Goal: Transaction & Acquisition: Purchase product/service

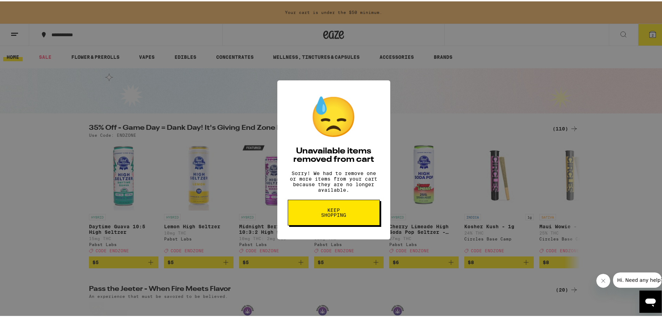
click at [366, 216] on button "Keep Shopping" at bounding box center [334, 211] width 92 height 26
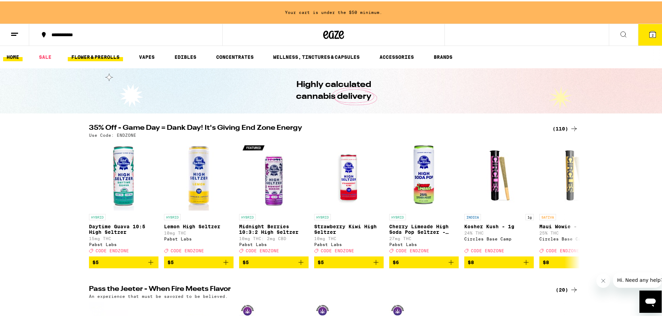
click at [93, 58] on link "FLOWER & PREROLLS" at bounding box center [95, 55] width 55 height 8
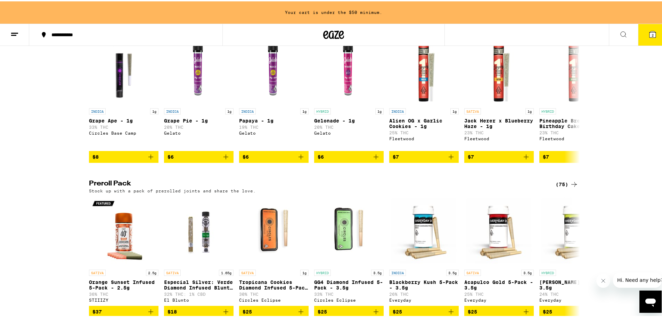
scroll to position [522, 0]
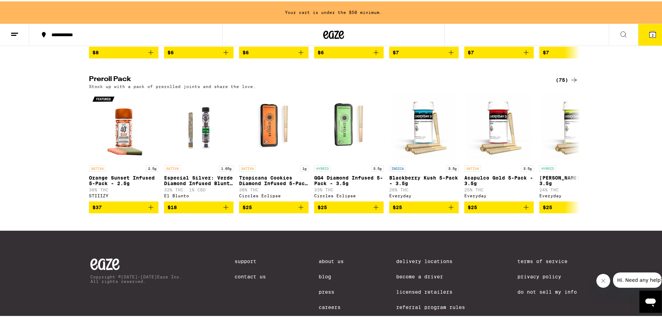
click at [572, 81] on icon at bounding box center [575, 78] width 6 height 5
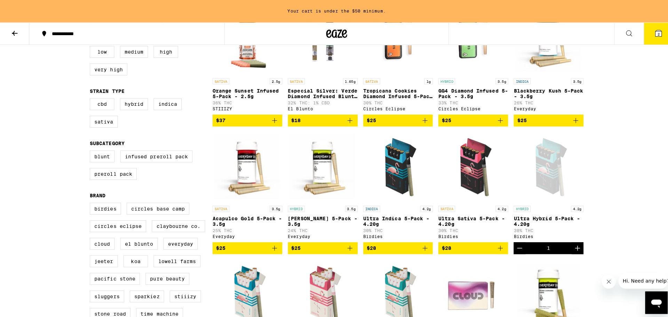
scroll to position [142, 0]
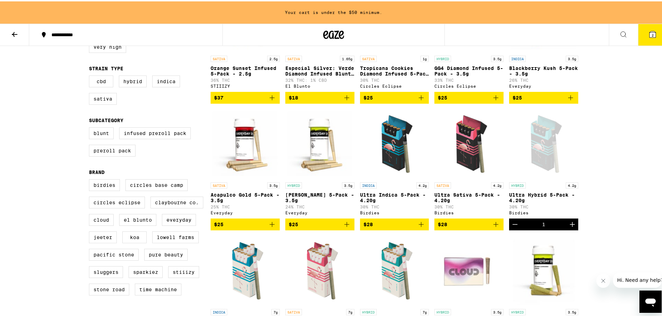
click at [656, 37] on button "2" at bounding box center [652, 34] width 29 height 22
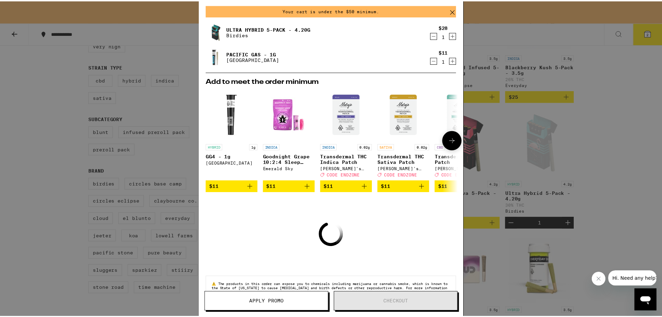
scroll to position [13, 0]
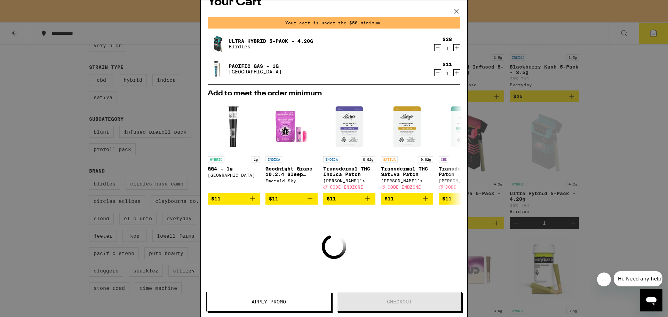
click at [577, 151] on div "Your Cart Your cart is under the $50 minimum. Ultra Hybrid 5-Pack - 4.20g Birdi…" at bounding box center [334, 158] width 668 height 317
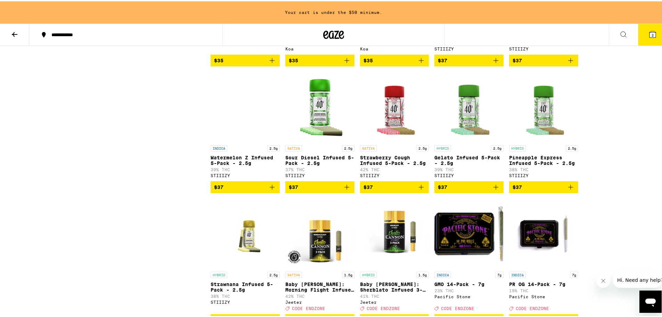
scroll to position [724, 0]
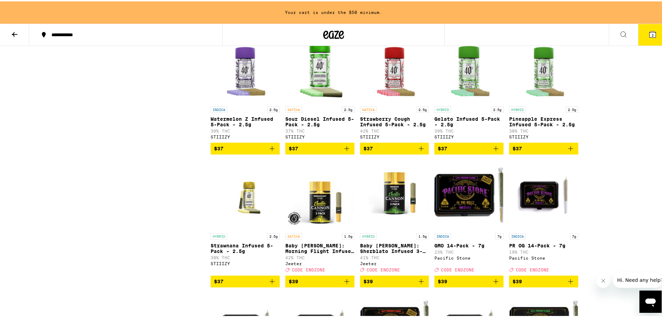
click at [574, 153] on button "$37" at bounding box center [543, 147] width 69 height 12
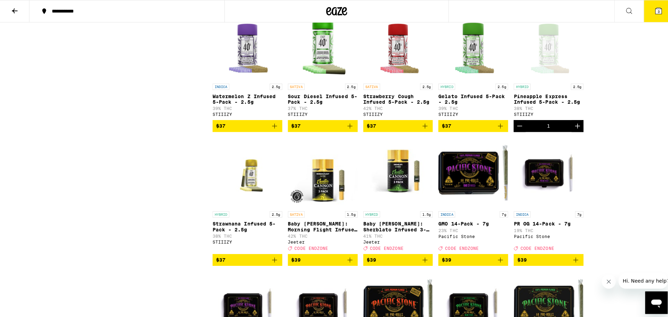
scroll to position [701, 0]
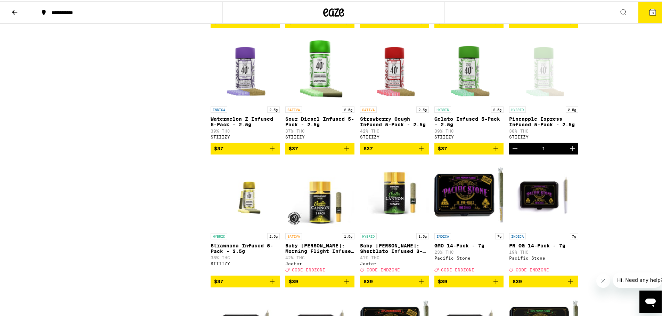
click at [650, 8] on icon at bounding box center [653, 11] width 6 height 6
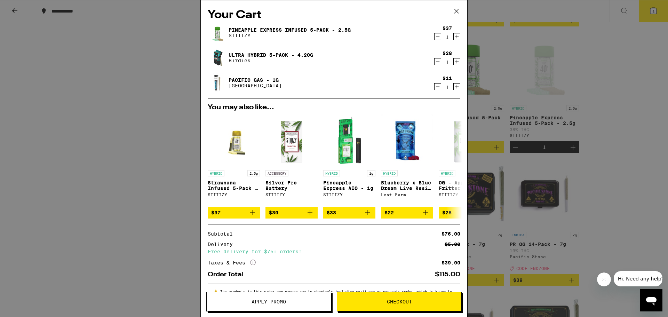
click at [434, 86] on icon "Decrement" at bounding box center [437, 86] width 6 height 8
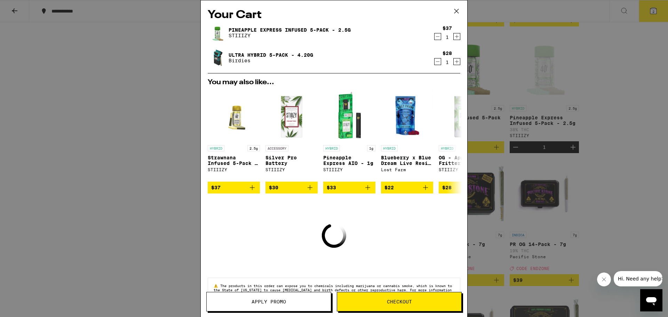
click at [407, 301] on span "Checkout" at bounding box center [399, 301] width 25 height 5
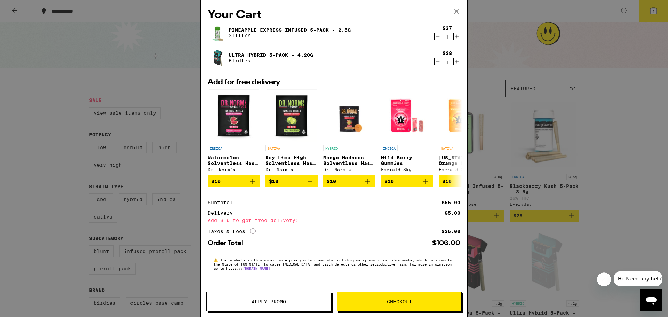
click at [439, 62] on icon "Decrement" at bounding box center [438, 62] width 4 height 0
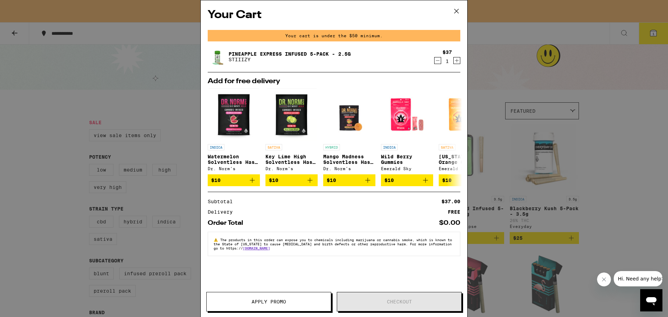
click at [642, 126] on div "Your Cart Your cart is under the $50 minimum. Pineapple Express Infused 5-Pack …" at bounding box center [334, 158] width 668 height 317
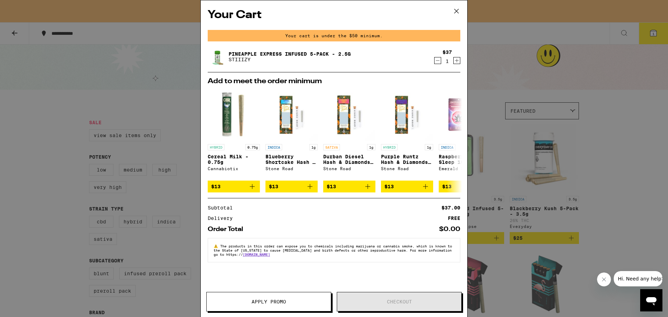
click at [75, 194] on div "Your Cart Your cart is under the $50 minimum. Pineapple Express Infused 5-Pack …" at bounding box center [334, 158] width 668 height 317
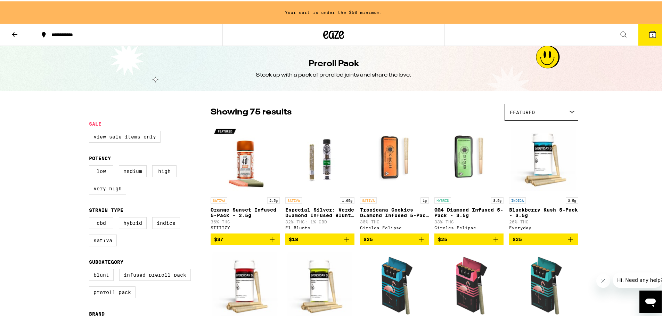
click at [495, 242] on icon "Add to bag" at bounding box center [496, 238] width 8 height 8
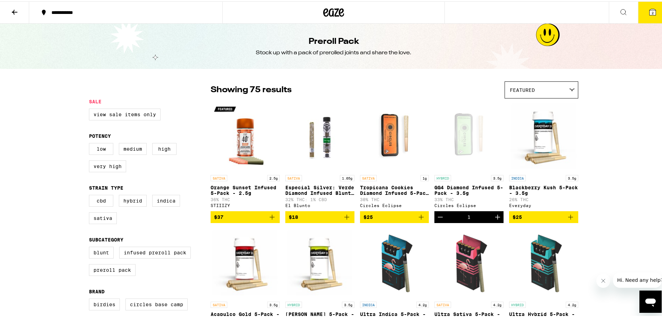
click at [645, 15] on button "2" at bounding box center [652, 11] width 29 height 22
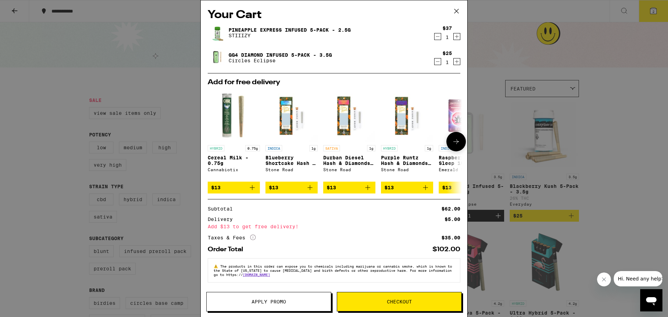
drag, startPoint x: 431, startPoint y: 60, endPoint x: 386, endPoint y: 217, distance: 163.1
drag, startPoint x: 385, startPoint y: 220, endPoint x: 395, endPoint y: 300, distance: 81.4
click at [395, 300] on span "Checkout" at bounding box center [399, 301] width 25 height 5
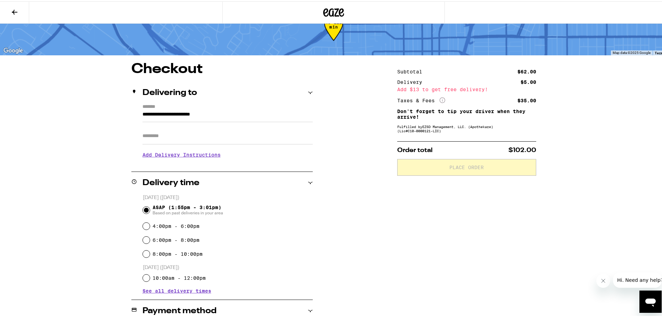
scroll to position [35, 0]
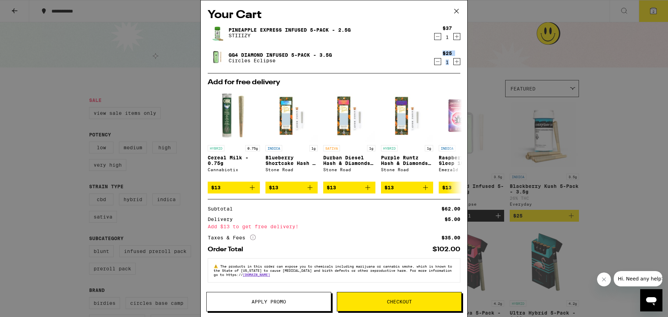
drag, startPoint x: 436, startPoint y: 63, endPoint x: 443, endPoint y: 72, distance: 11.7
click at [443, 72] on div "Pineapple Express Infused 5-Pack - 2.5g STIIIZY $37 1 GG4 Diamond Infused 5-Pac…" at bounding box center [334, 48] width 252 height 50
click at [412, 295] on button "Checkout" at bounding box center [399, 301] width 125 height 19
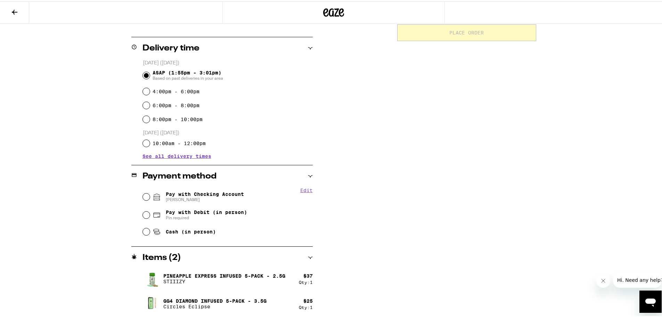
scroll to position [159, 0]
click at [166, 191] on span "Pay with Checking Account Taylor Wheeler" at bounding box center [205, 194] width 78 height 11
click at [150, 191] on input "Pay with Checking Account Taylor Wheeler" at bounding box center [146, 194] width 7 height 7
radio input "true"
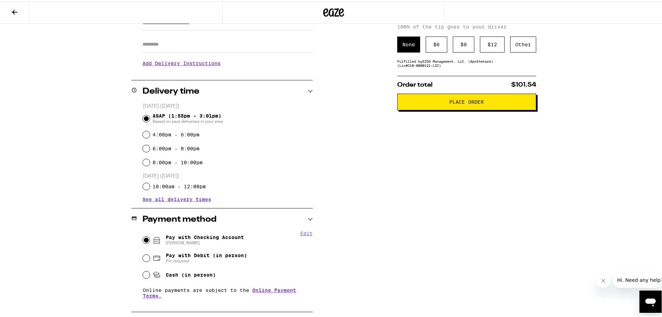
scroll to position [112, 0]
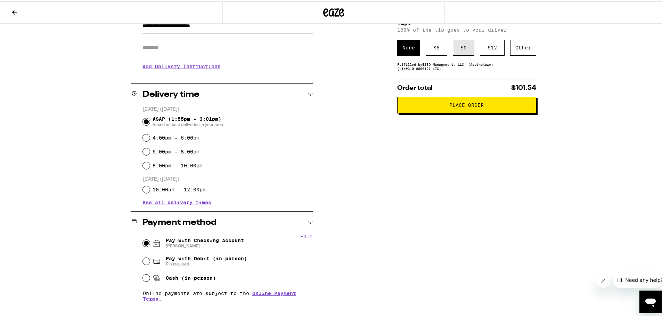
click at [453, 50] on div "$ 9" at bounding box center [464, 46] width 22 height 16
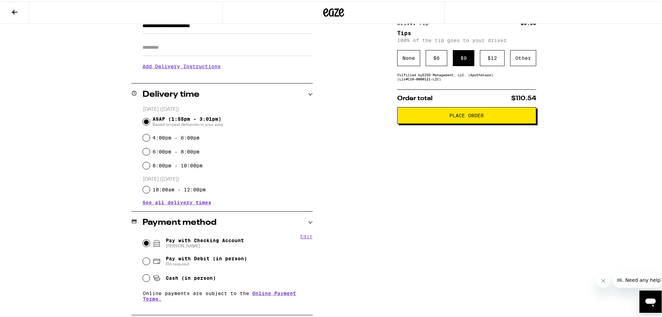
click at [451, 122] on button "Place Order" at bounding box center [466, 114] width 139 height 17
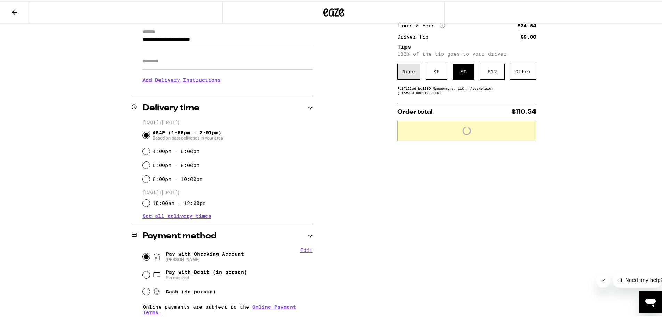
scroll to position [17, 0]
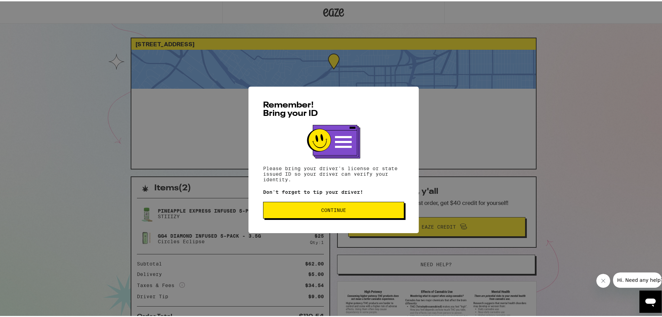
click at [303, 211] on span "Continue" at bounding box center [333, 208] width 129 height 5
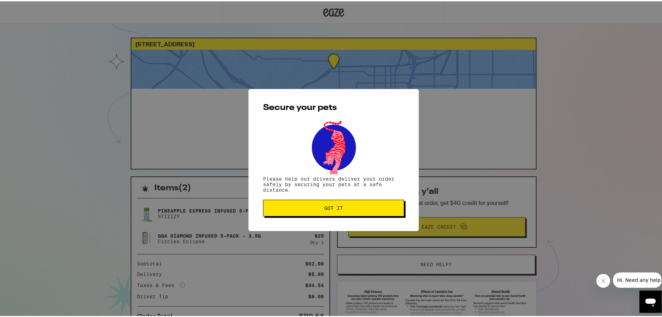
click at [378, 202] on button "Got it" at bounding box center [333, 206] width 141 height 17
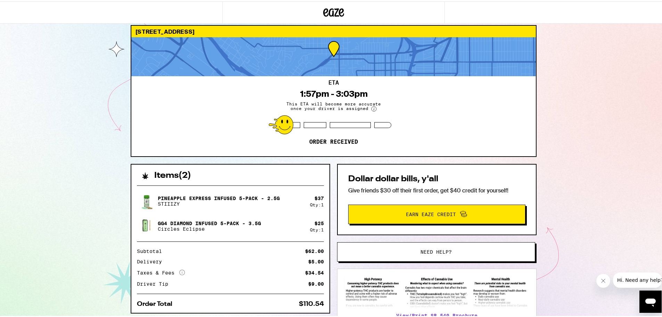
scroll to position [35, 0]
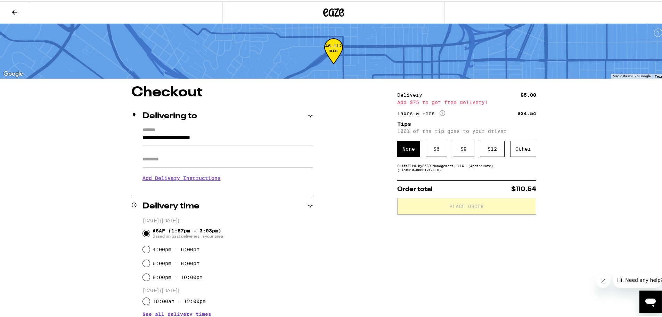
click at [175, 179] on h3 "Add Delivery Instructions" at bounding box center [228, 177] width 170 height 16
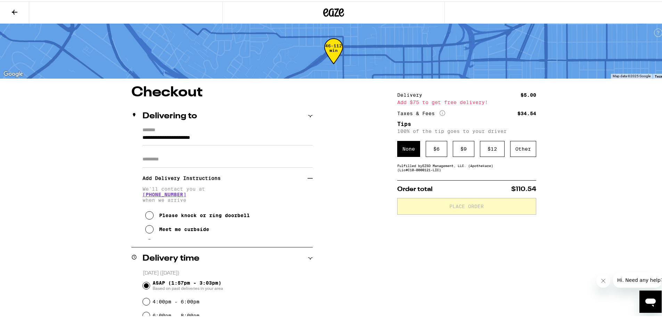
click at [189, 211] on div "Please knock or ring doorbell" at bounding box center [204, 214] width 91 height 6
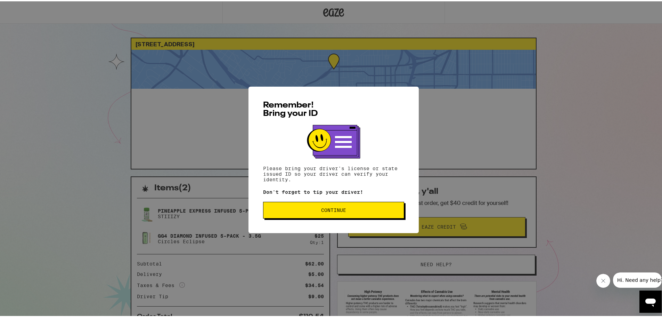
click at [358, 205] on button "Continue" at bounding box center [333, 208] width 141 height 17
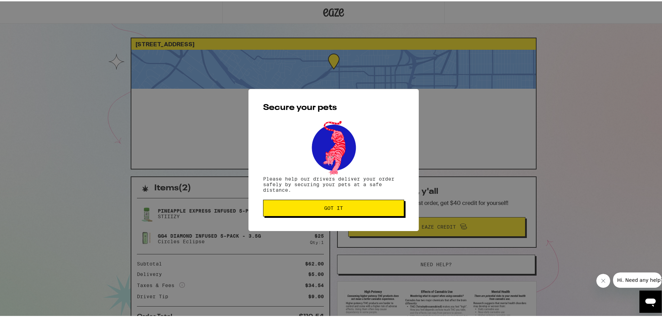
click at [358, 205] on span "Got it" at bounding box center [333, 206] width 129 height 5
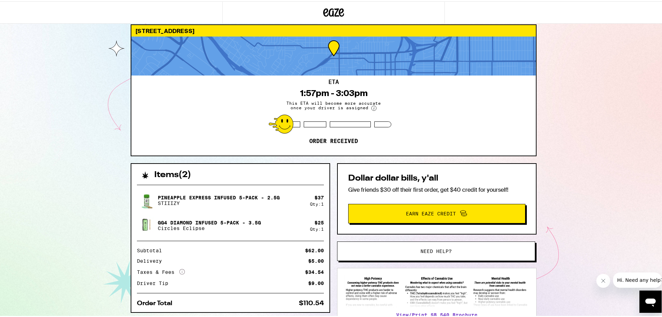
scroll to position [64, 0]
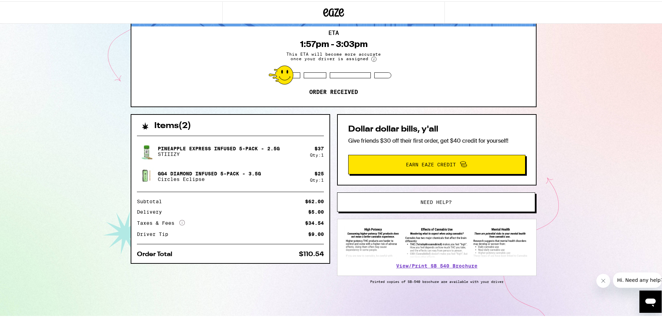
click at [93, 171] on div "3968 Hawk St San Diego 92103 ETA 1:57pm - 3:03pm This ETA will become more accu…" at bounding box center [334, 127] width 668 height 379
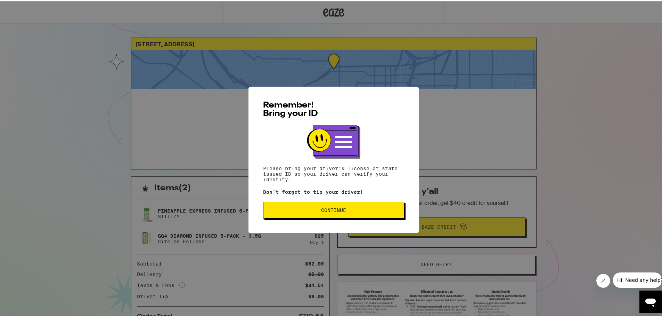
click at [282, 202] on button "Continue" at bounding box center [333, 208] width 141 height 17
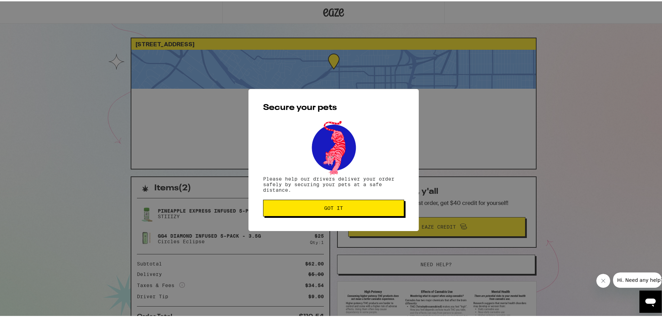
click at [313, 213] on button "Got it" at bounding box center [333, 206] width 141 height 17
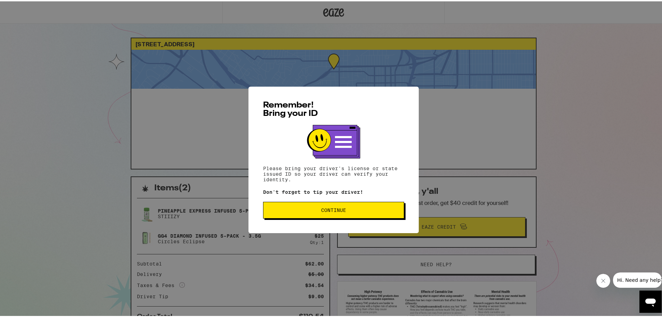
click at [361, 210] on span "Continue" at bounding box center [333, 208] width 129 height 5
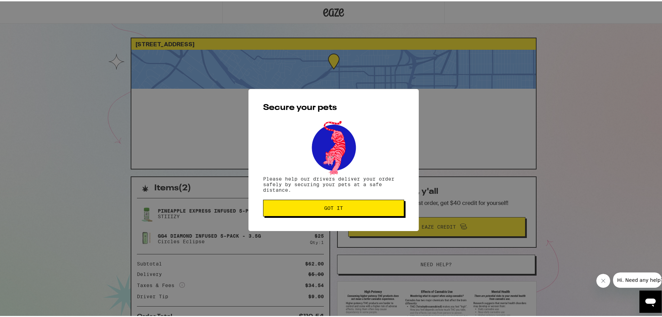
click at [361, 209] on span "Got it" at bounding box center [333, 206] width 129 height 5
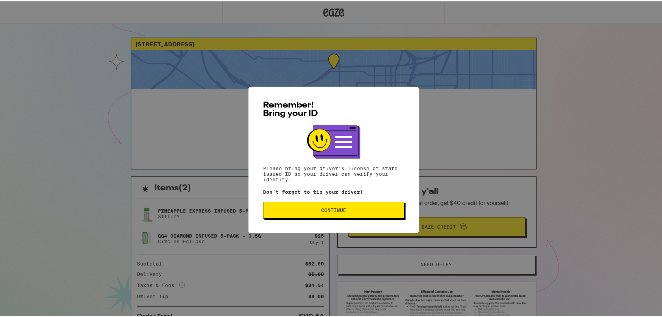
click at [543, 86] on div "Remember! Bring your ID Please bring your driver's license or state issued ID s…" at bounding box center [334, 158] width 668 height 317
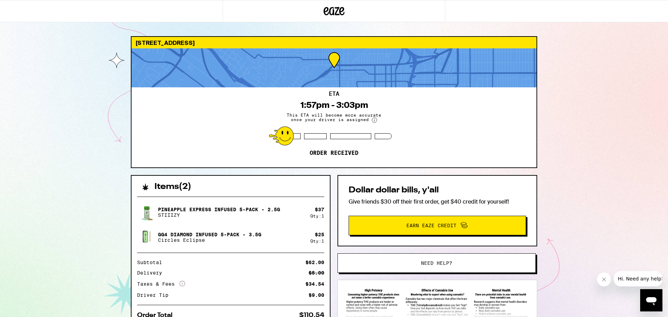
click at [402, 316] on img at bounding box center [437, 303] width 185 height 32
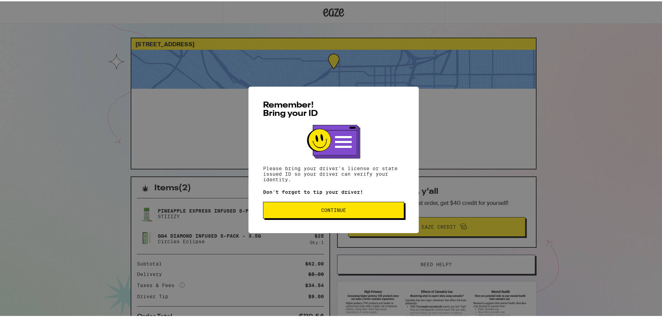
click at [334, 206] on button "Continue" at bounding box center [333, 208] width 141 height 17
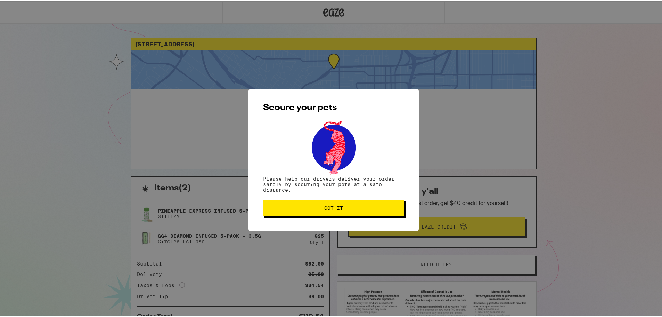
click at [334, 206] on span "Got it" at bounding box center [333, 206] width 19 height 5
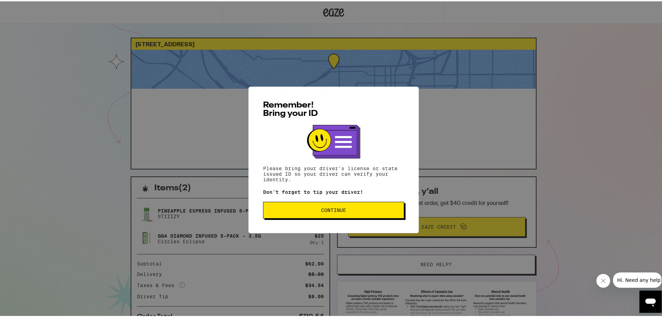
click at [356, 203] on button "Continue" at bounding box center [333, 208] width 141 height 17
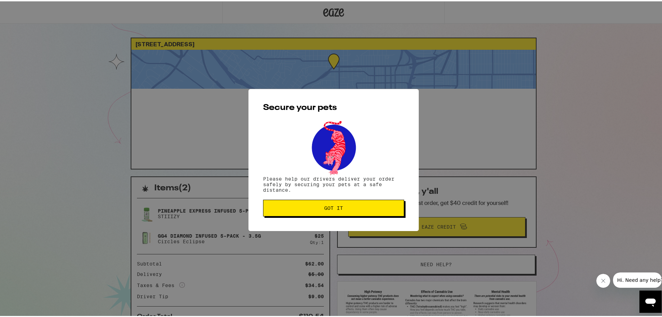
click at [335, 208] on span "Got it" at bounding box center [333, 206] width 19 height 5
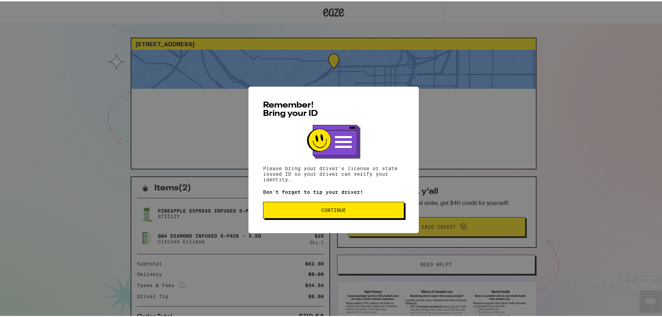
click at [324, 220] on div "Remember! Bring your ID Please bring your driver's license or state issued ID s…" at bounding box center [334, 158] width 170 height 146
click at [325, 209] on span "Continue" at bounding box center [333, 208] width 25 height 5
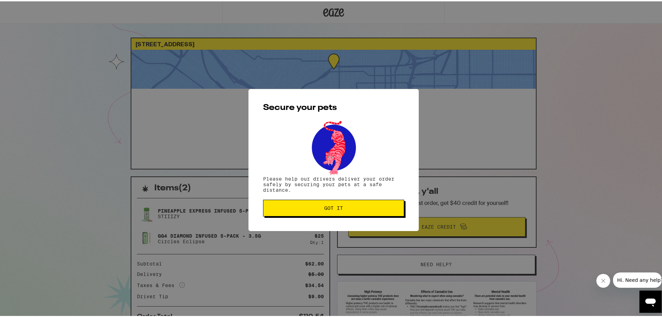
click at [325, 209] on span "Got it" at bounding box center [333, 206] width 19 height 5
